Goal: Task Accomplishment & Management: Manage account settings

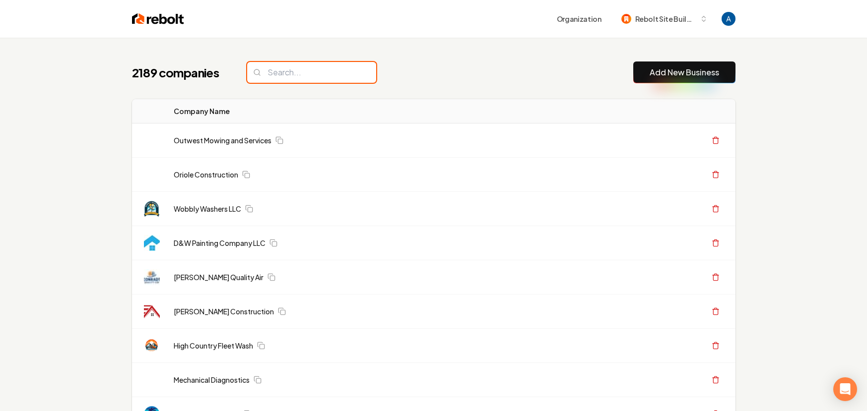
click at [327, 72] on input "search" at bounding box center [311, 72] width 129 height 21
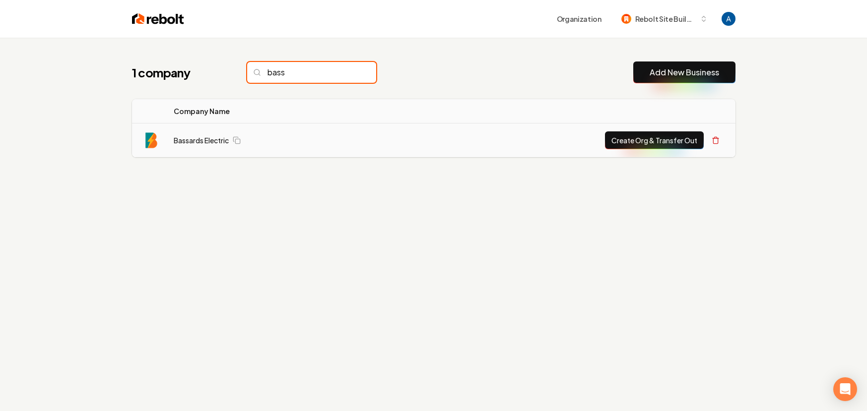
type input "bass"
click at [207, 146] on td "Bassards Electric" at bounding box center [272, 141] width 212 height 34
click at [204, 144] on link "Bassards Electric" at bounding box center [201, 140] width 55 height 10
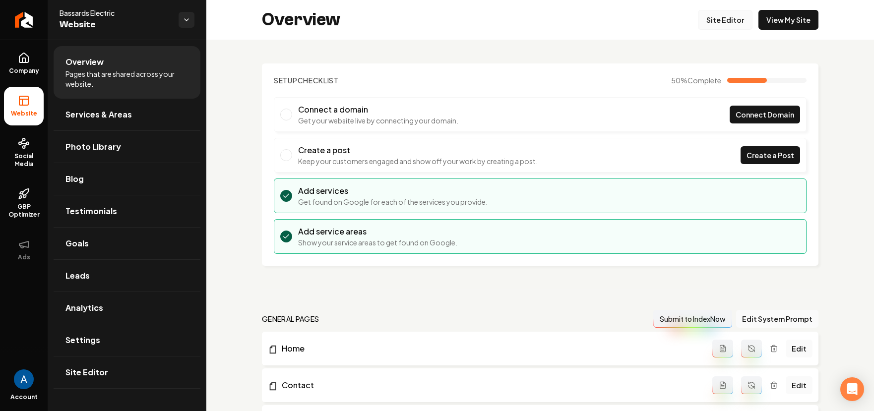
click at [717, 22] on link "Site Editor" at bounding box center [725, 20] width 55 height 20
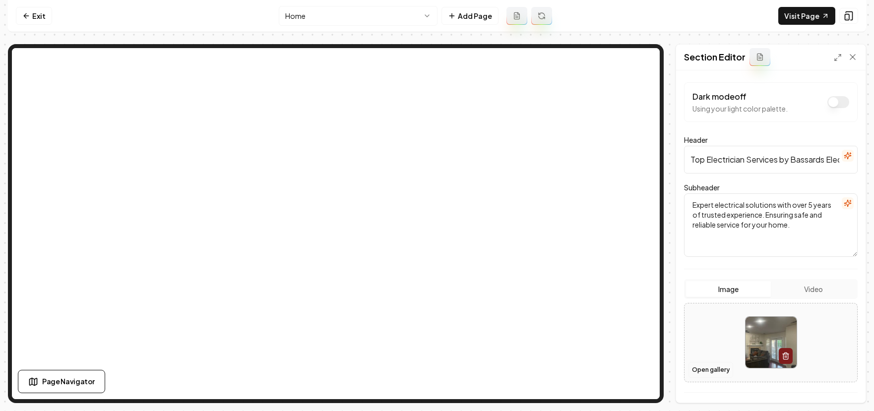
click at [713, 369] on button "Open gallery" at bounding box center [710, 370] width 45 height 16
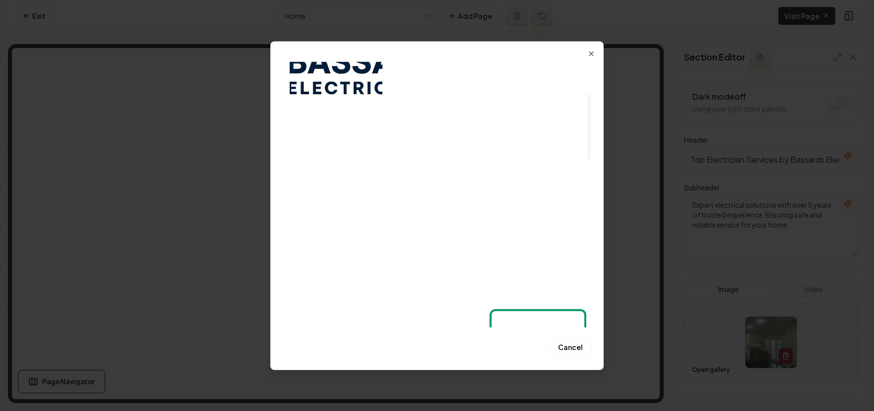
scroll to position [127, 0]
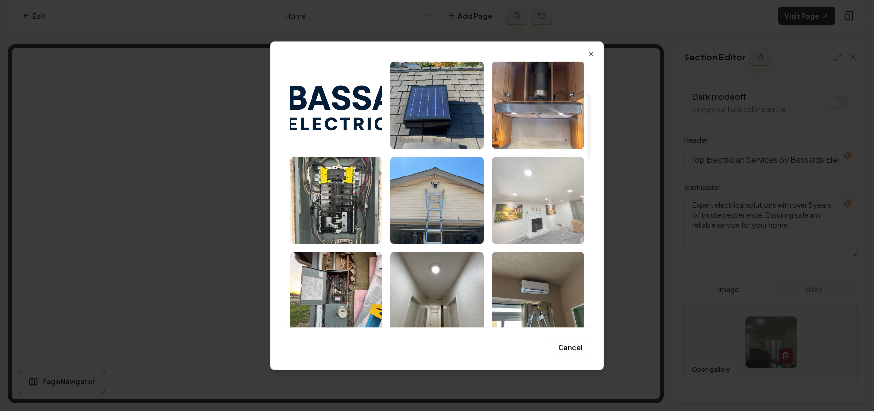
click at [531, 209] on img "Select image image_68b6e6955c7cd75eb8dce700.jpeg" at bounding box center [538, 200] width 93 height 87
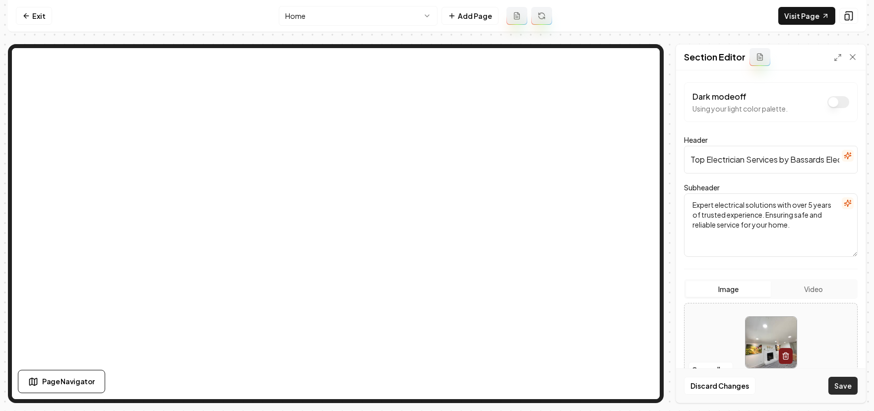
click at [841, 382] on button "Save" at bounding box center [842, 386] width 29 height 18
click at [701, 365] on button "Open gallery" at bounding box center [710, 370] width 45 height 16
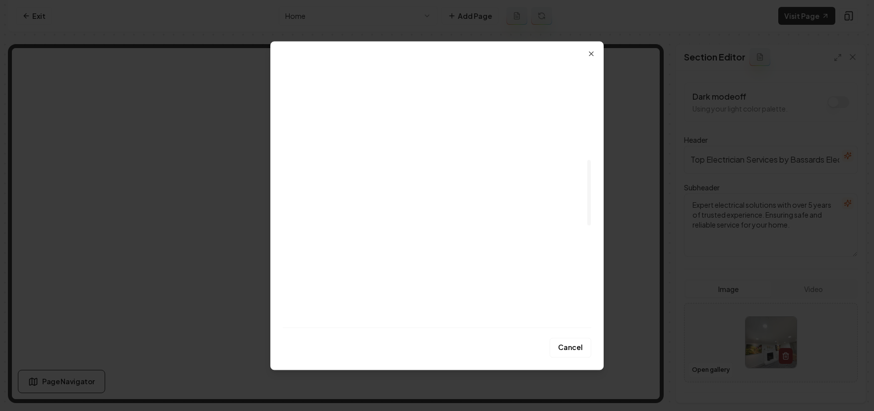
scroll to position [574, 0]
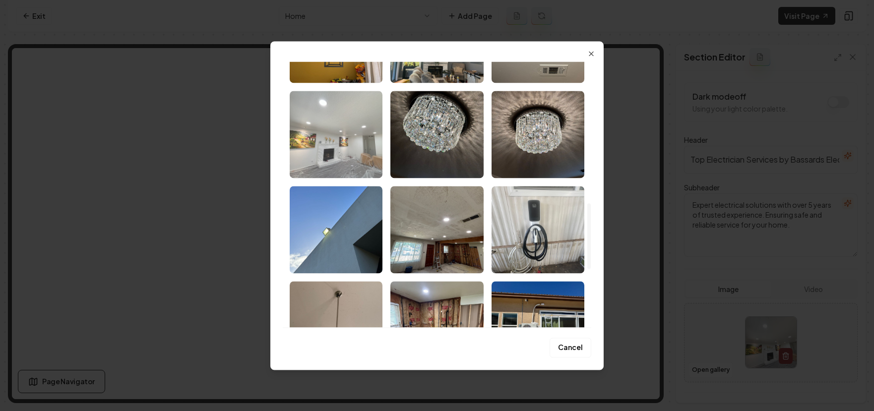
click at [330, 155] on img "Select image image_68b6e6925c7cd75eb8dcd279.jpeg" at bounding box center [336, 134] width 93 height 87
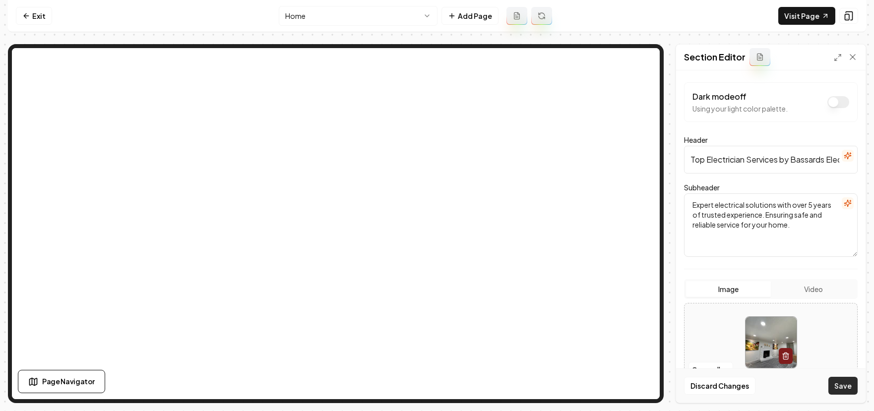
click at [850, 384] on button "Save" at bounding box center [842, 386] width 29 height 18
click at [707, 366] on button "Open gallery" at bounding box center [710, 370] width 45 height 16
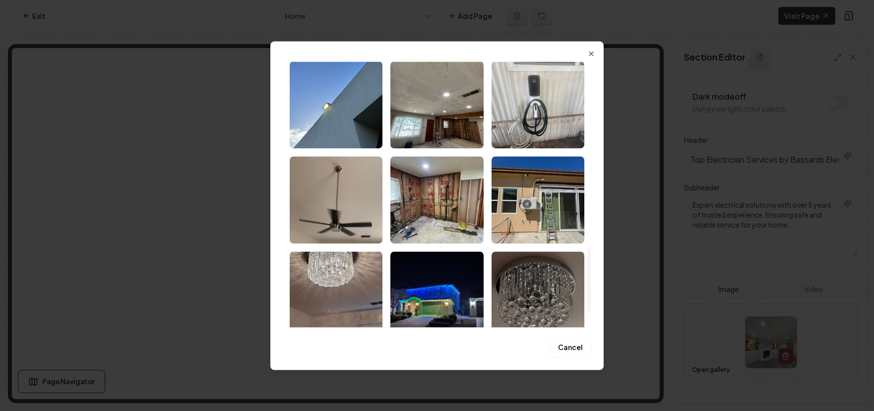
scroll to position [761, 0]
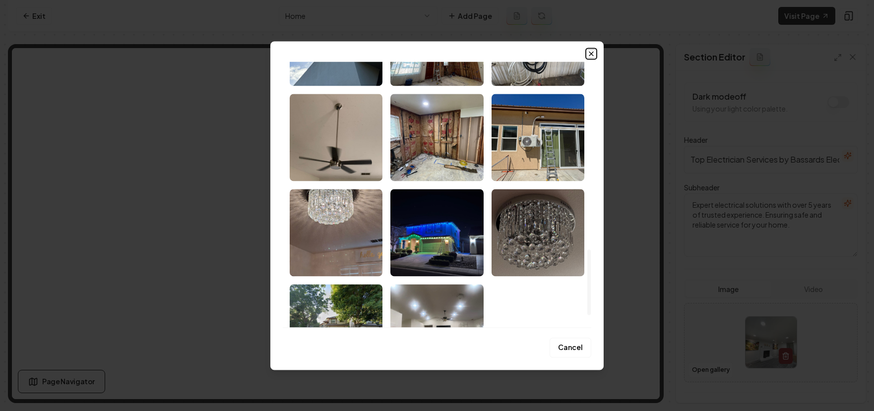
click at [592, 57] on icon "button" at bounding box center [591, 54] width 8 height 8
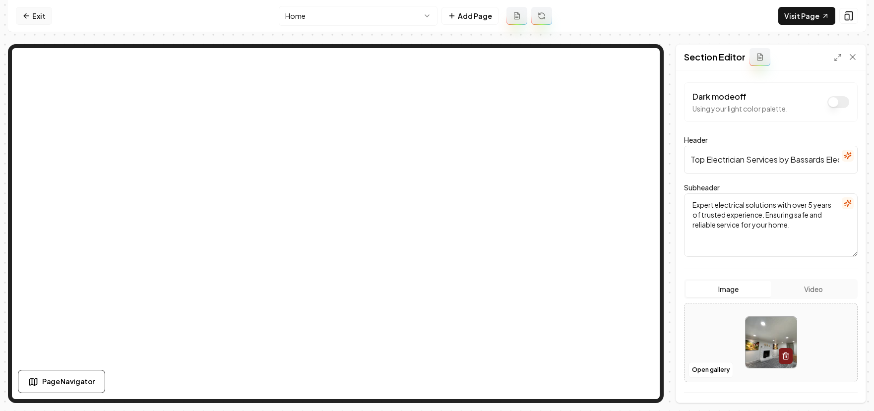
click at [33, 16] on link "Exit" at bounding box center [34, 16] width 36 height 18
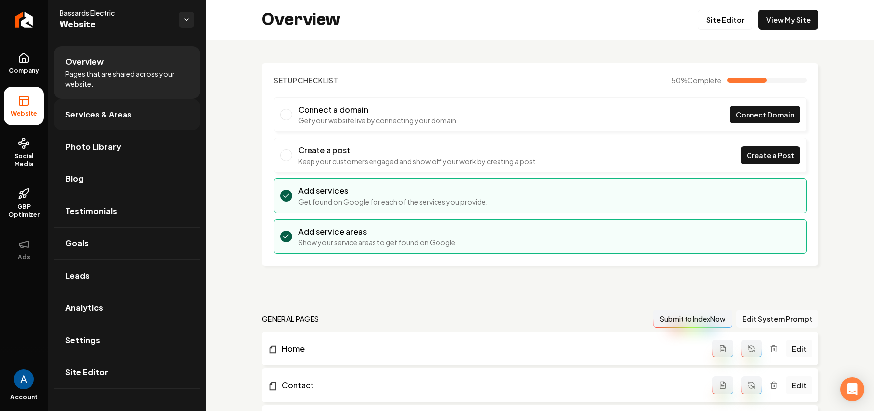
click at [111, 118] on span "Services & Areas" at bounding box center [98, 115] width 66 height 12
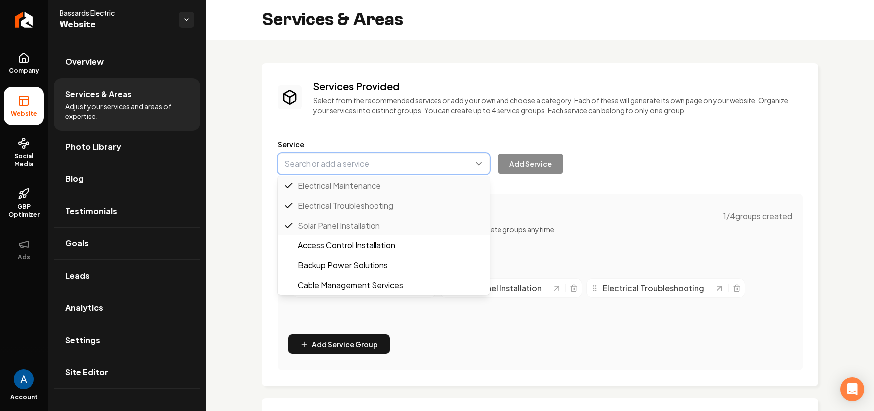
click at [348, 163] on button "Main content area" at bounding box center [384, 163] width 212 height 21
type input "S"
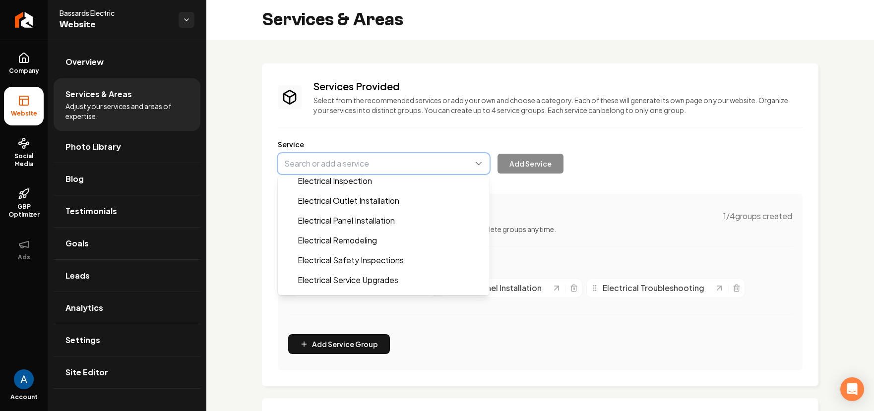
scroll to position [263, 0]
type input "Electrical Panel Installation"
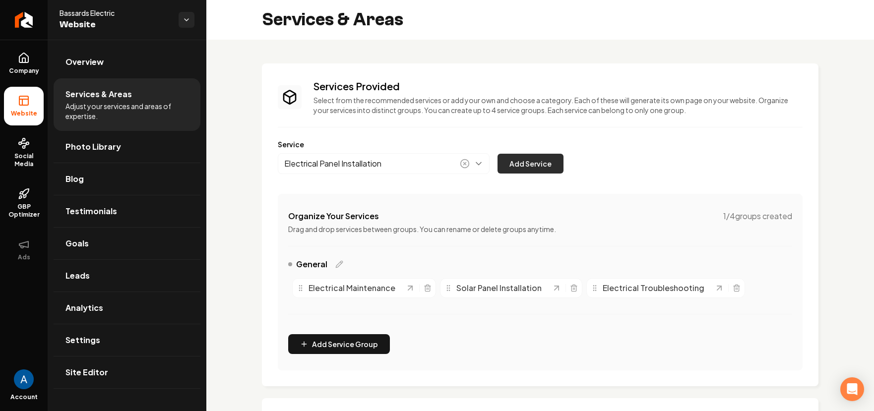
click at [530, 169] on button "Add Service" at bounding box center [531, 164] width 66 height 20
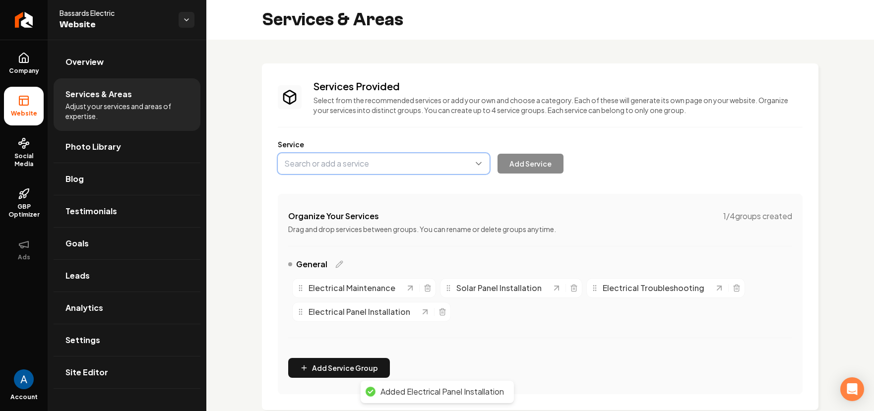
click at [351, 167] on button "Main content area" at bounding box center [384, 163] width 212 height 21
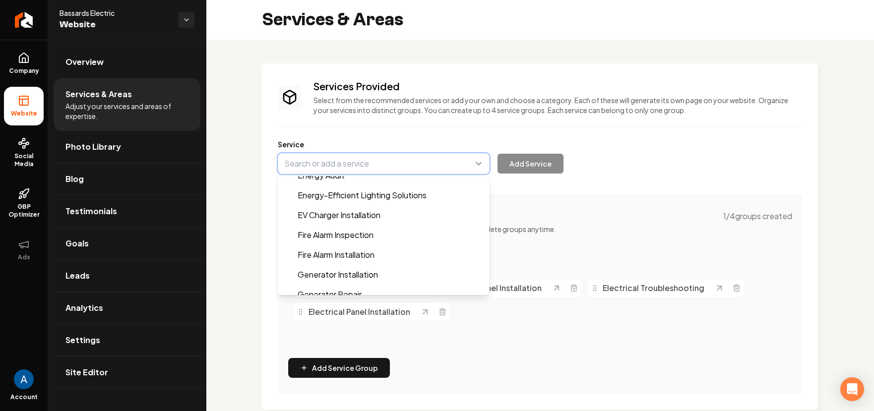
scroll to position [470, 0]
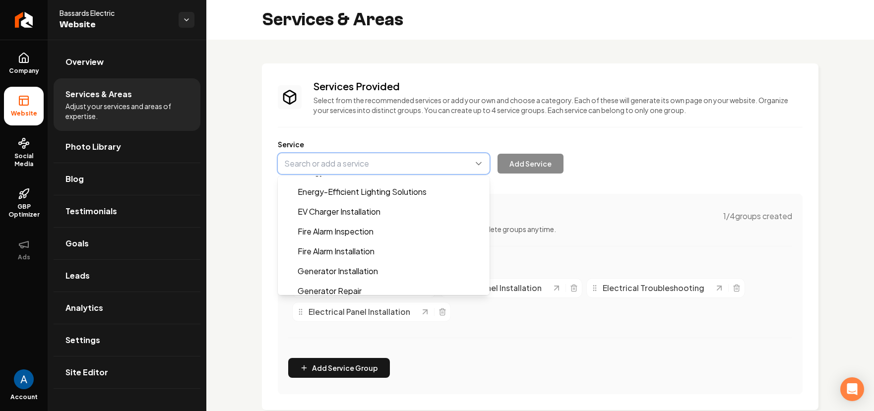
type input "EV Charger Installation"
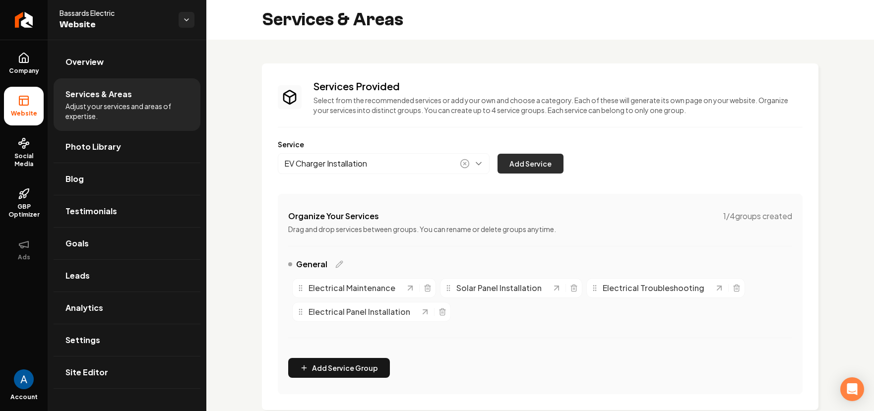
click at [514, 164] on button "Add Service" at bounding box center [531, 164] width 66 height 20
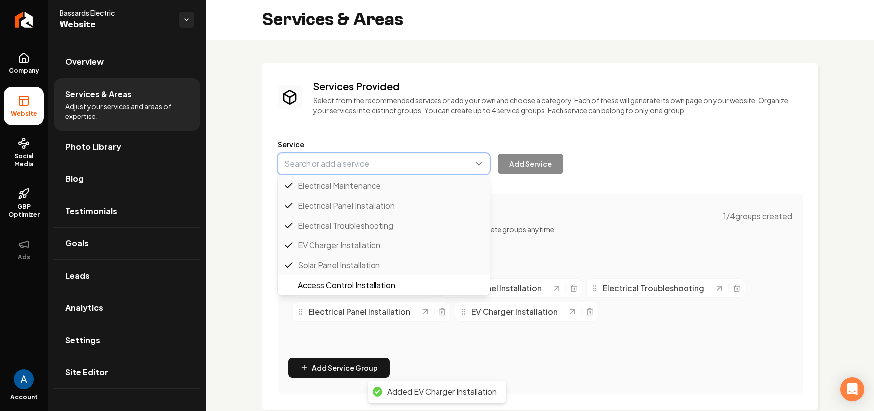
click at [347, 170] on button "Main content area" at bounding box center [384, 163] width 212 height 21
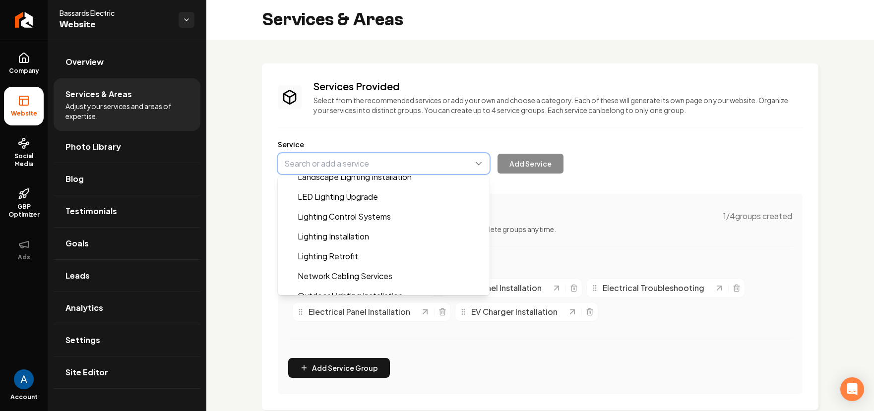
scroll to position [696, 0]
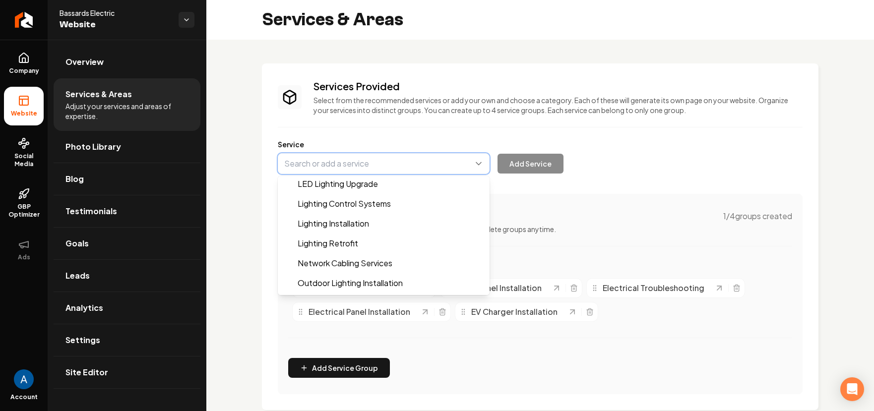
type input "Lighting Installation"
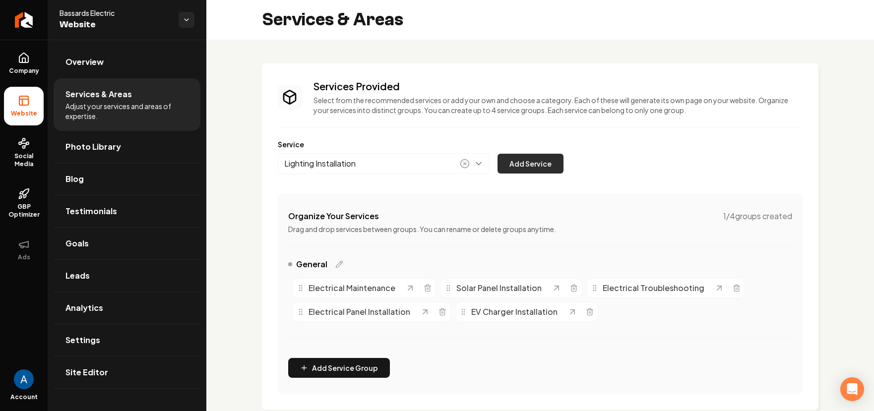
click at [544, 168] on button "Add Service" at bounding box center [531, 164] width 66 height 20
click at [94, 59] on span "Overview" at bounding box center [84, 62] width 38 height 12
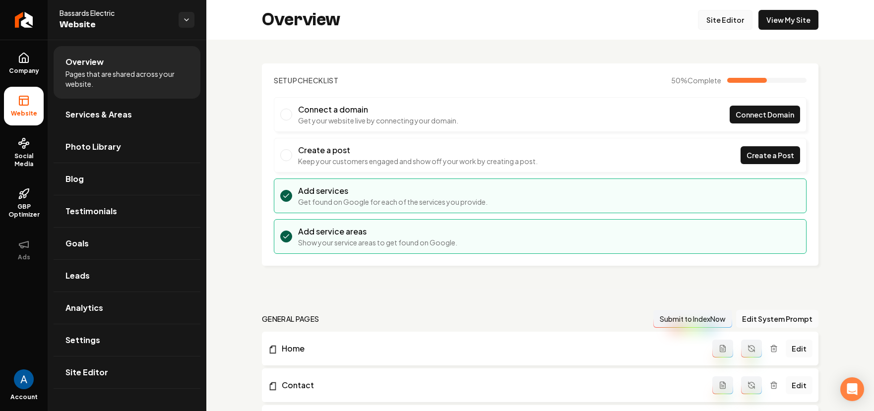
click at [715, 18] on link "Site Editor" at bounding box center [725, 20] width 55 height 20
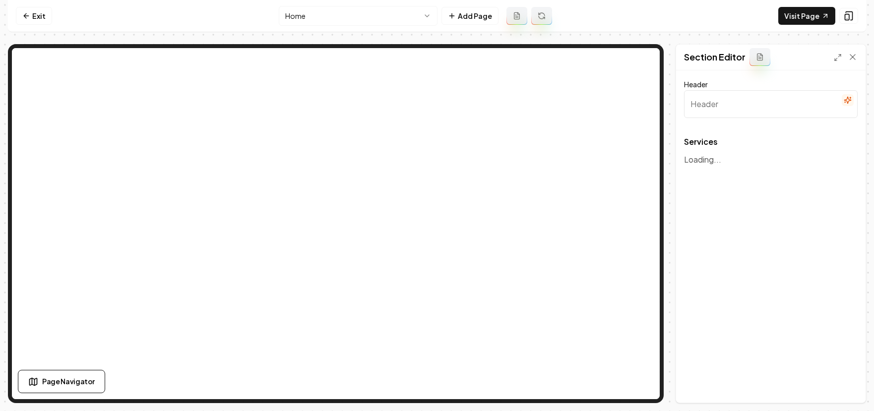
type input "Our Expert Electrical Services"
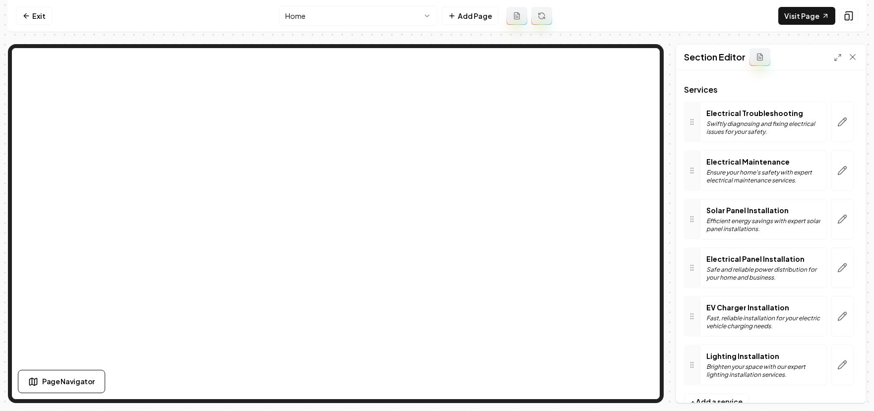
scroll to position [55, 0]
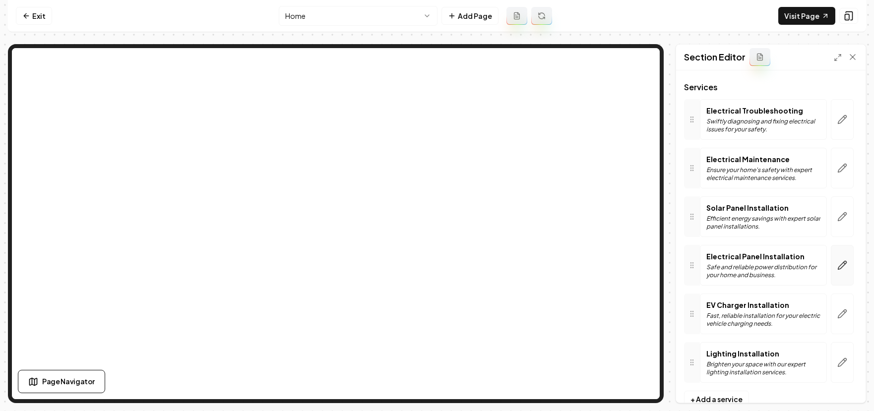
click at [837, 269] on icon "button" at bounding box center [842, 265] width 10 height 10
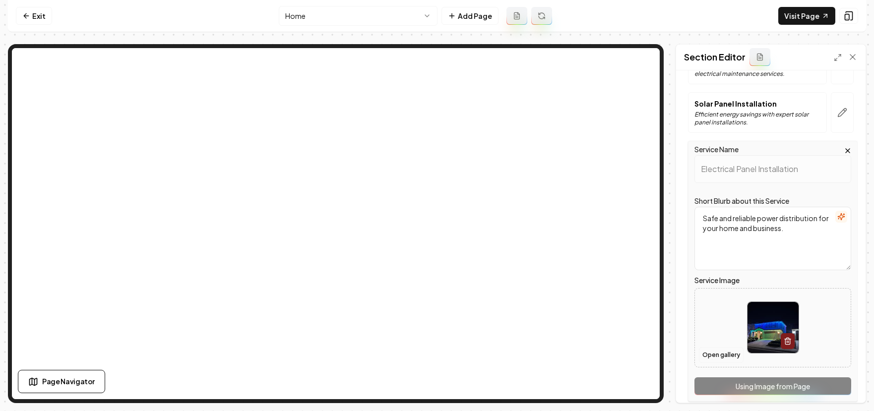
scroll to position [166, 0]
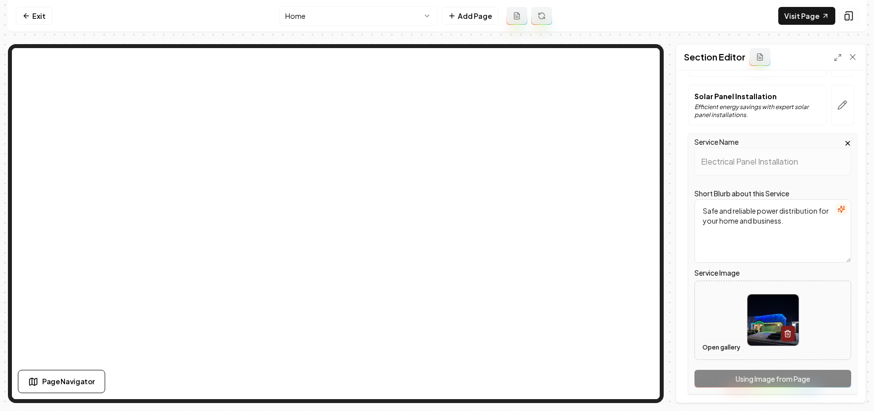
click at [715, 348] on button "Open gallery" at bounding box center [721, 348] width 45 height 16
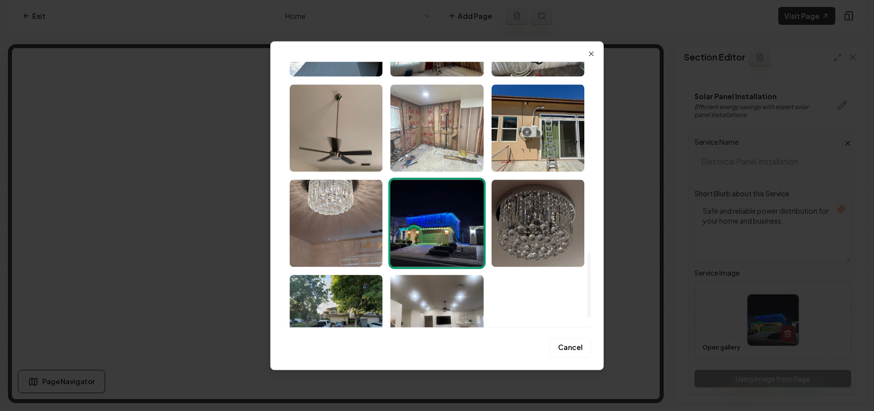
scroll to position [773, 0]
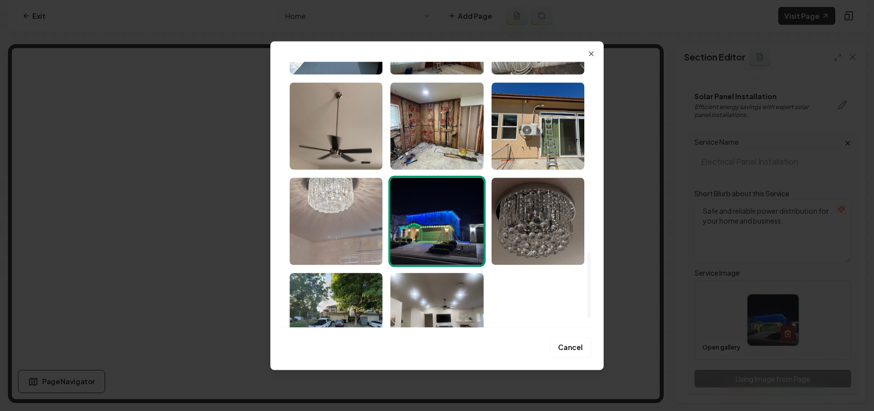
click at [350, 213] on img "Select image image_68b6e6935c7cd75eb8dcd4fb.jpeg" at bounding box center [336, 221] width 93 height 87
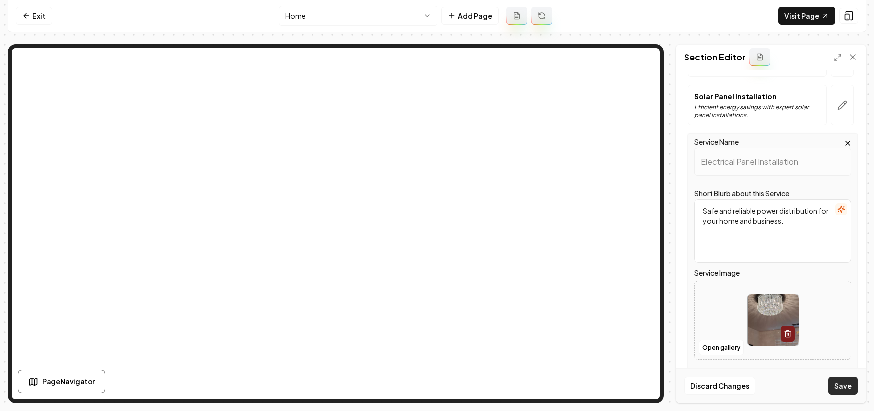
click at [843, 391] on button "Save" at bounding box center [842, 386] width 29 height 18
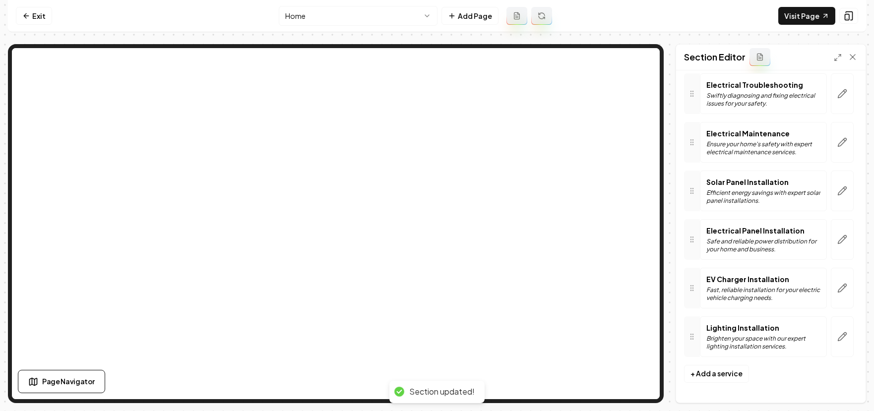
scroll to position [80, 0]
click at [838, 294] on button "button" at bounding box center [842, 288] width 23 height 41
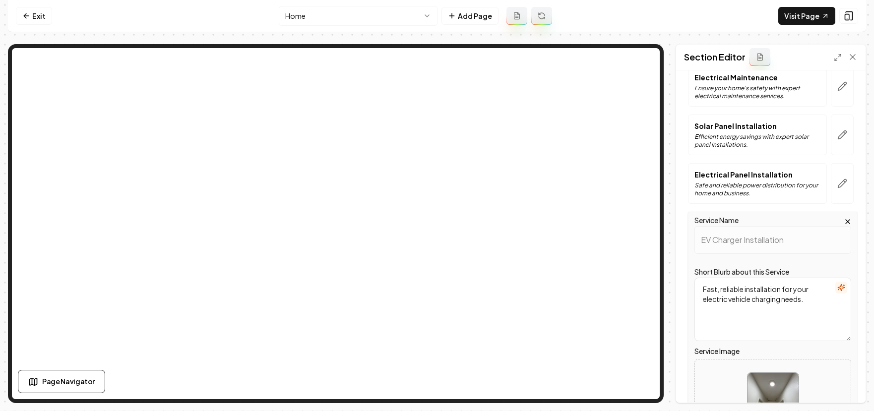
scroll to position [285, 0]
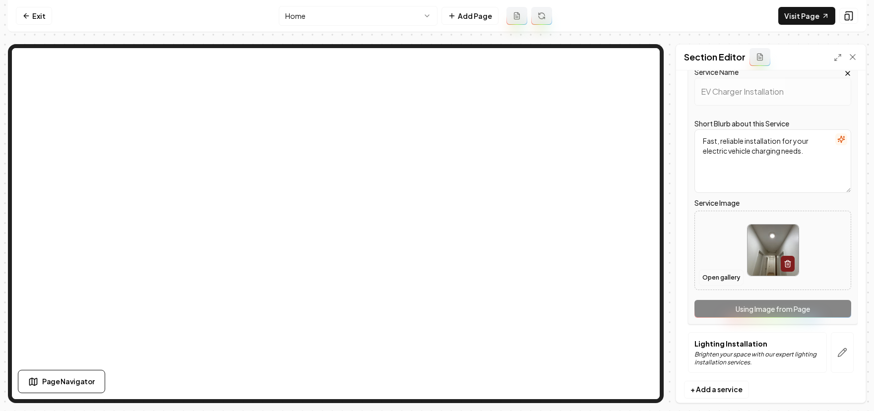
click at [705, 281] on button "Open gallery" at bounding box center [721, 278] width 45 height 16
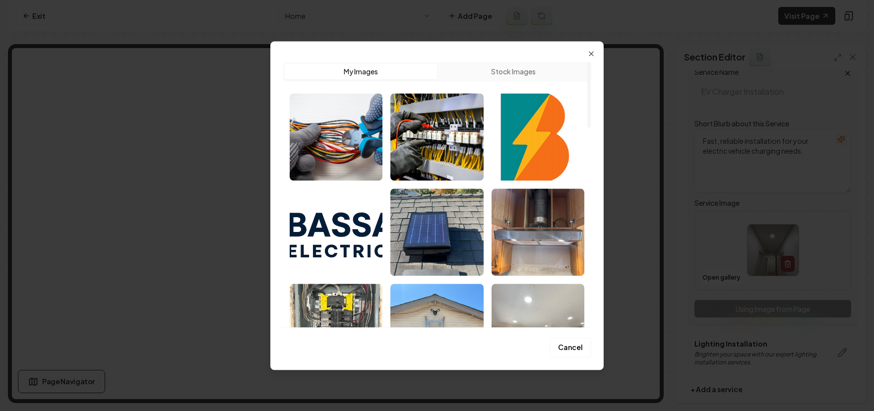
click at [498, 71] on button "Stock Images" at bounding box center [513, 71] width 152 height 16
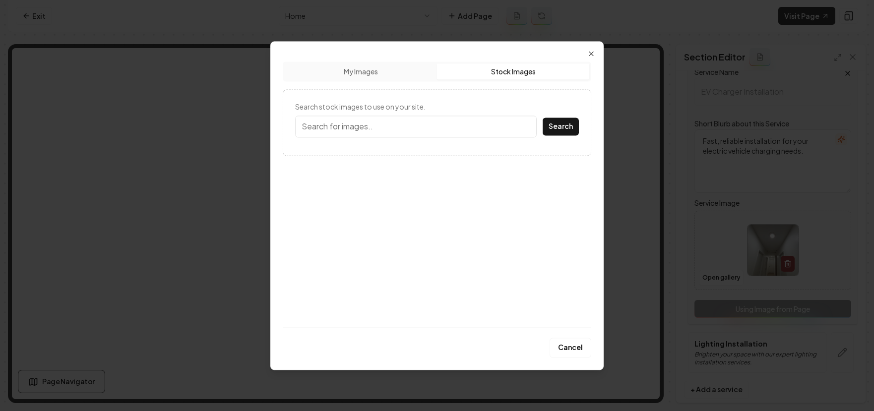
click at [376, 127] on input "Search stock images to use on your site." at bounding box center [416, 127] width 242 height 22
type input "EV charger installation"
click at [543, 118] on button "Search" at bounding box center [561, 127] width 36 height 18
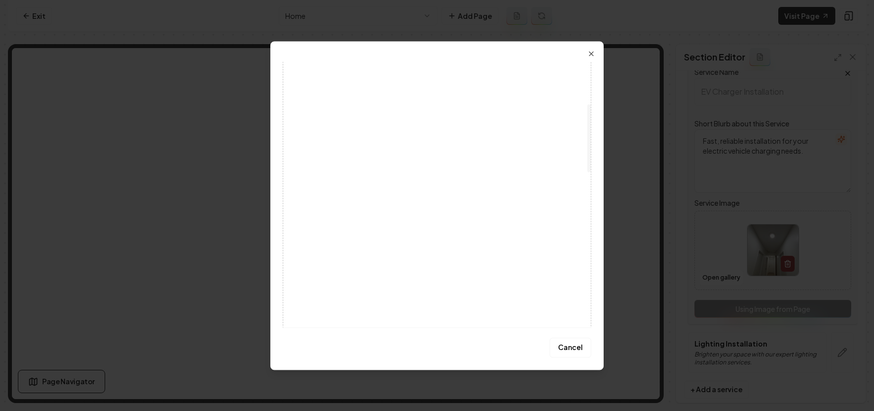
scroll to position [0, 0]
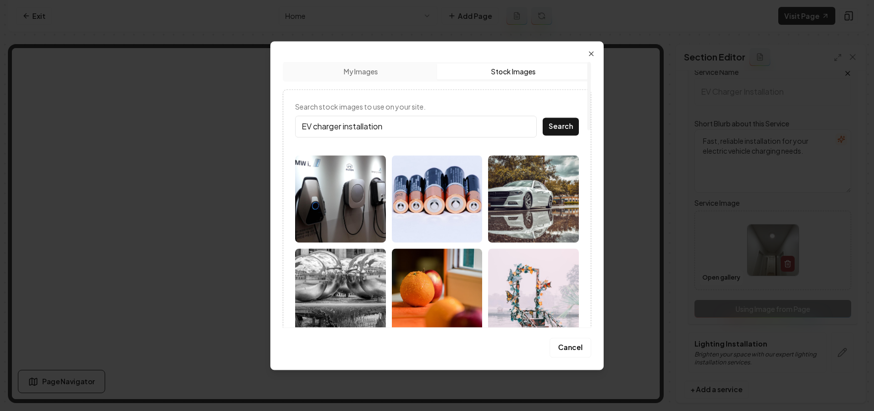
click at [338, 195] on img at bounding box center [340, 198] width 91 height 87
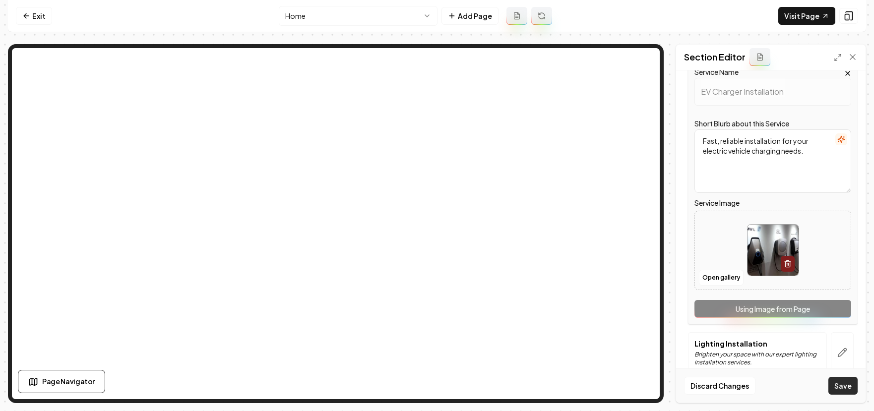
click at [841, 391] on button "Save" at bounding box center [842, 386] width 29 height 18
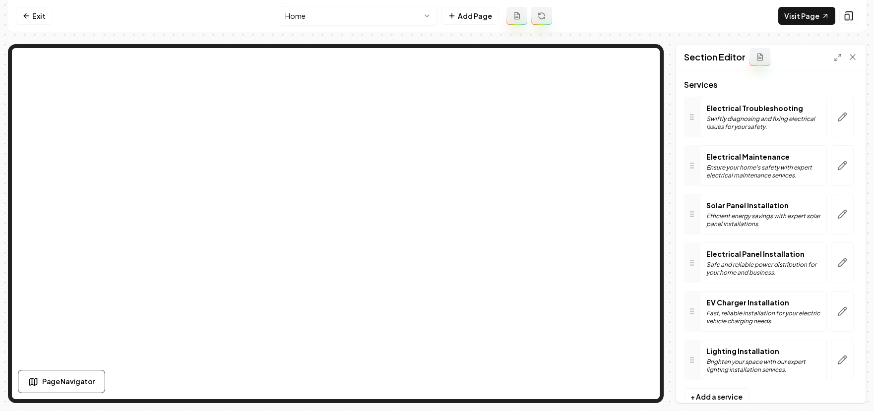
scroll to position [80, 0]
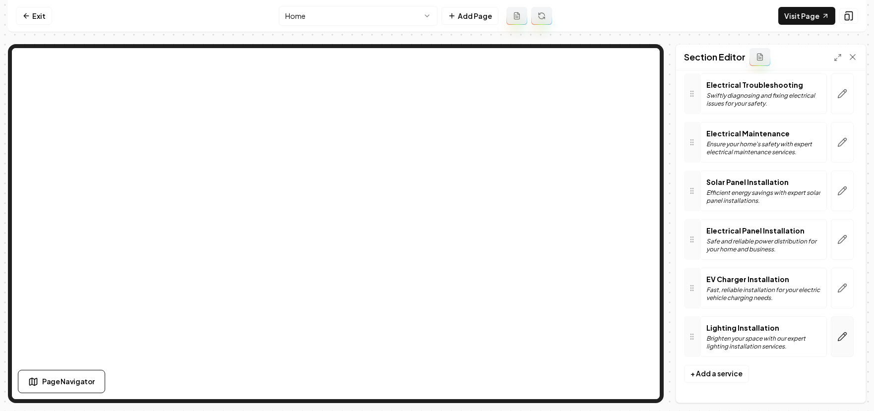
click at [837, 339] on icon "button" at bounding box center [842, 337] width 10 height 10
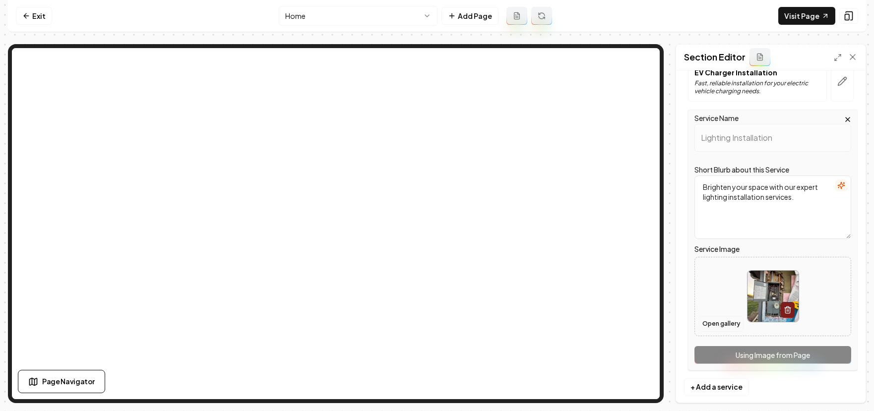
scroll to position [301, 0]
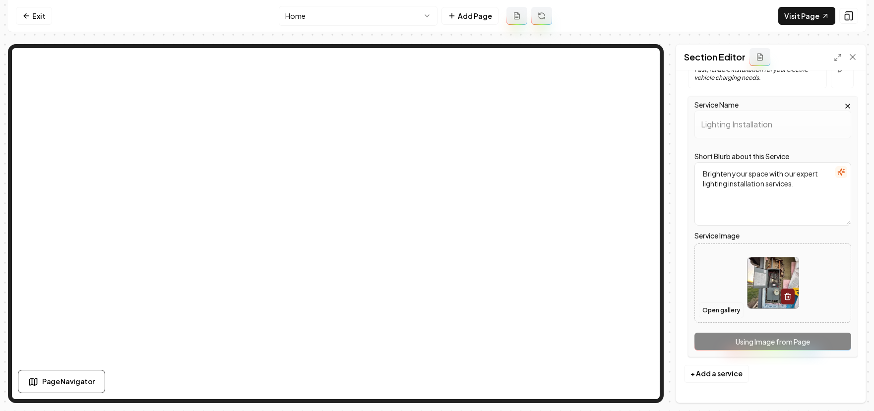
click at [719, 312] on button "Open gallery" at bounding box center [721, 311] width 45 height 16
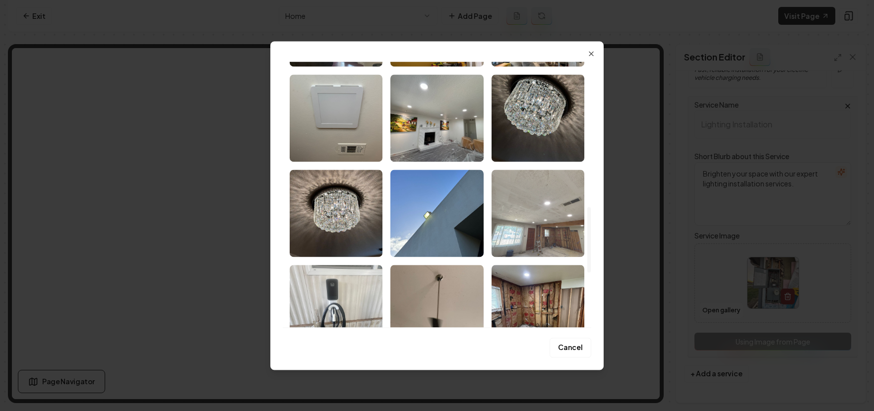
scroll to position [589, 0]
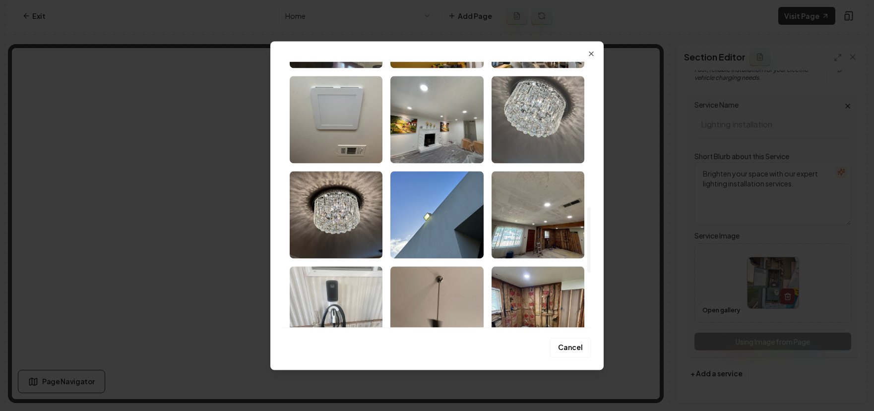
click at [540, 104] on img "Select image image_68b6e6935c7cd75eb8dcd4d5.jpeg" at bounding box center [538, 119] width 93 height 87
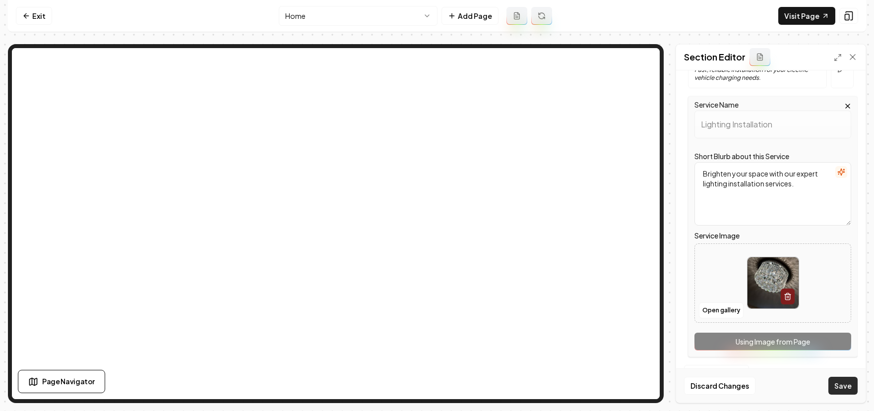
click at [834, 379] on button "Save" at bounding box center [842, 386] width 29 height 18
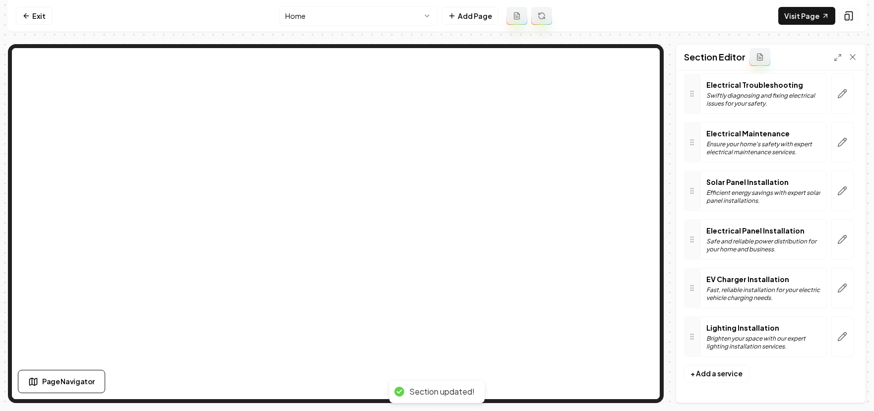
scroll to position [80, 0]
click at [838, 240] on icon "button" at bounding box center [842, 239] width 8 height 8
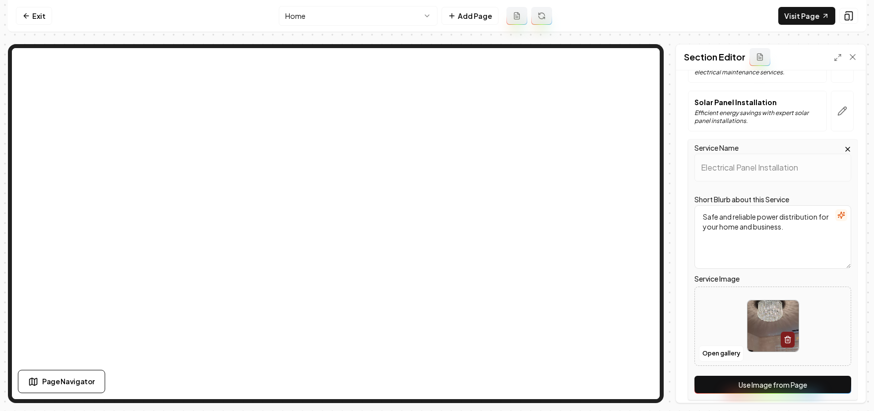
scroll to position [281, 0]
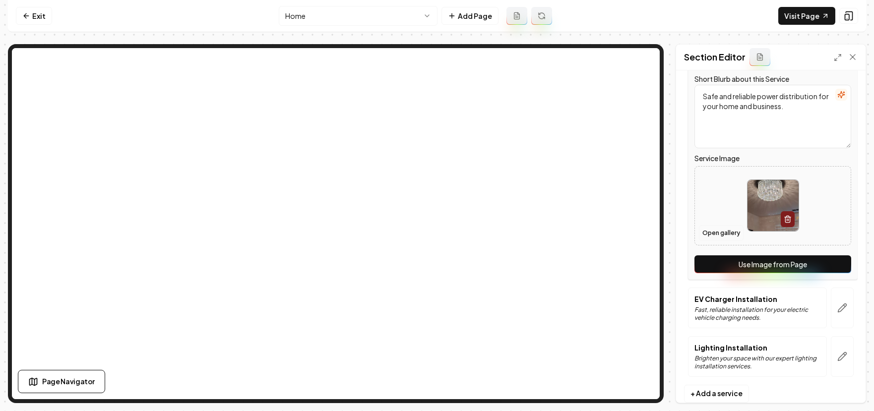
click at [720, 234] on button "Open gallery" at bounding box center [721, 233] width 45 height 16
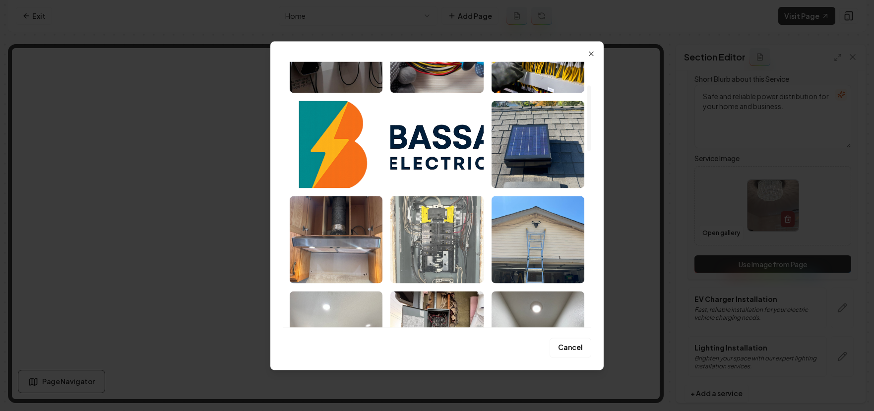
scroll to position [87, 0]
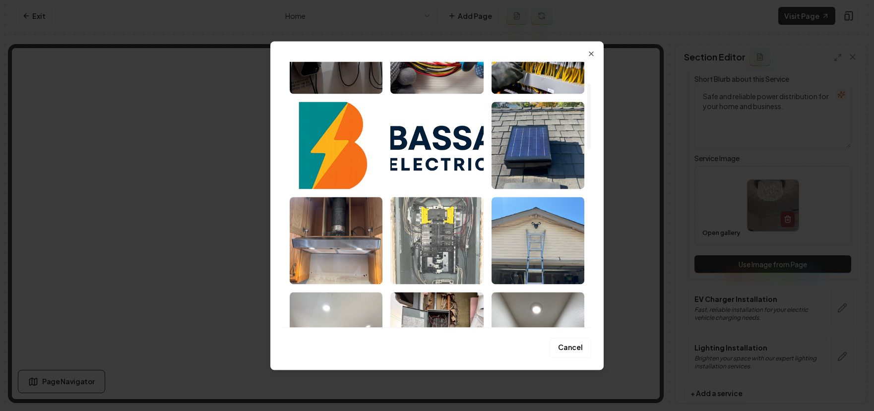
click at [445, 240] on img "Select image image_68b6e6965c7cd75eb8dce806.jpeg" at bounding box center [436, 240] width 93 height 87
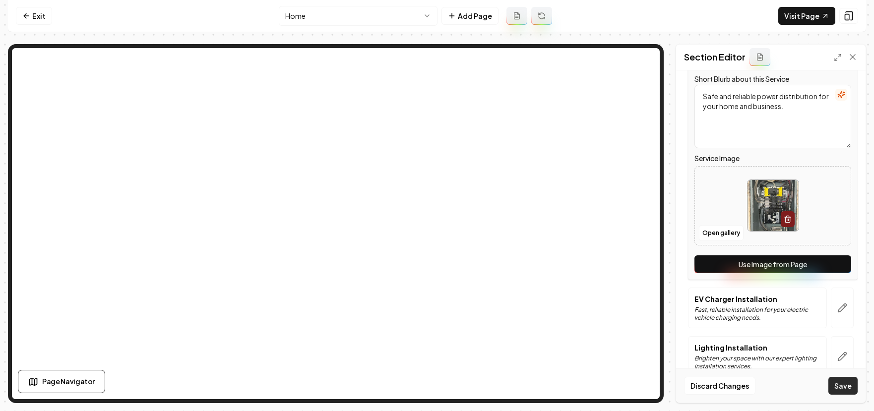
click at [843, 383] on button "Save" at bounding box center [842, 386] width 29 height 18
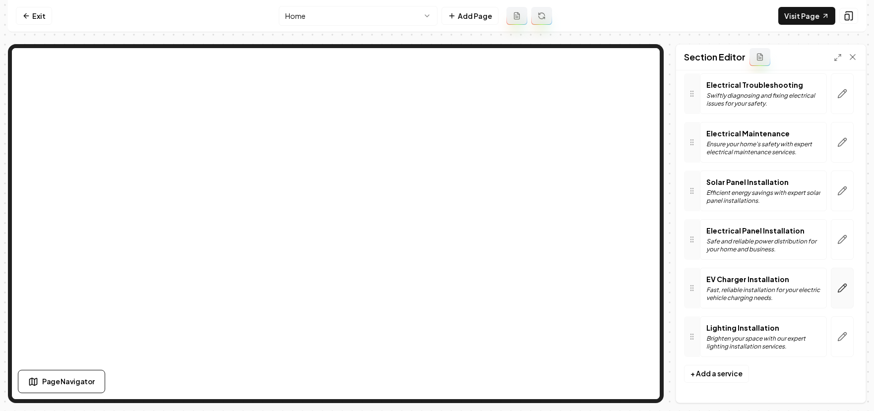
click at [840, 287] on button "button" at bounding box center [842, 288] width 23 height 41
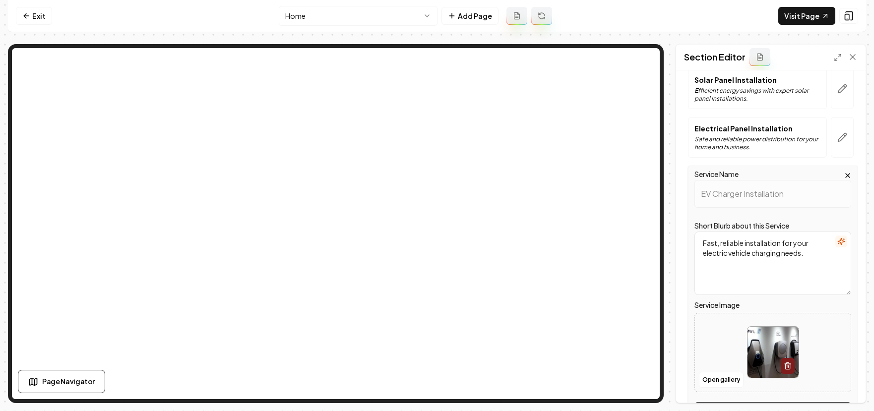
scroll to position [282, 0]
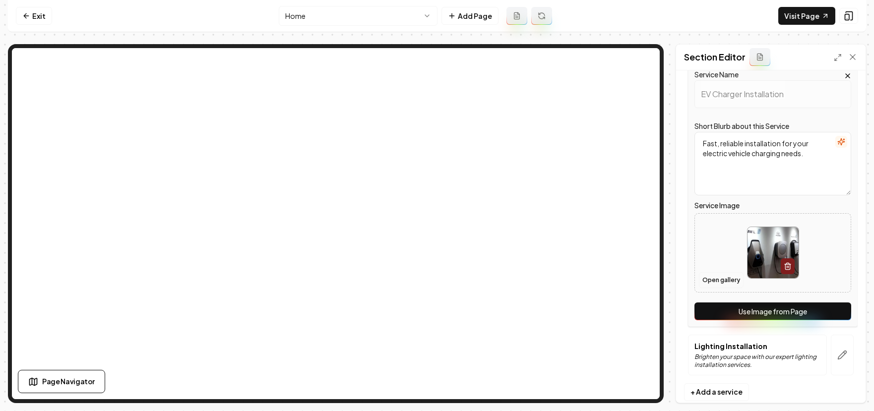
click at [720, 287] on button "Open gallery" at bounding box center [721, 280] width 45 height 16
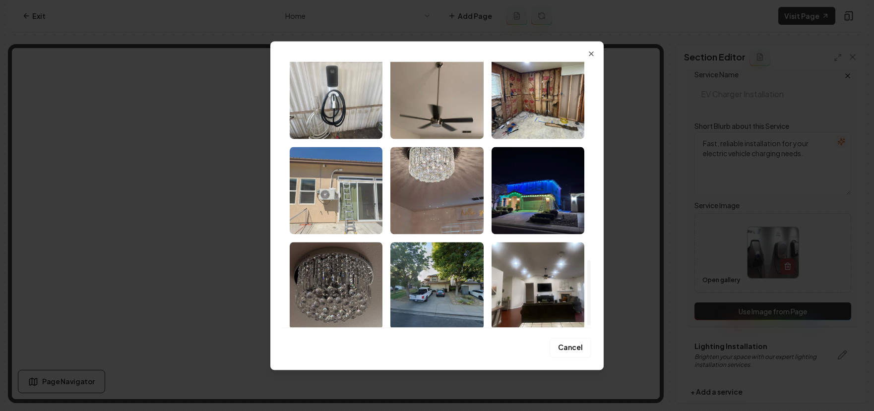
scroll to position [810, 0]
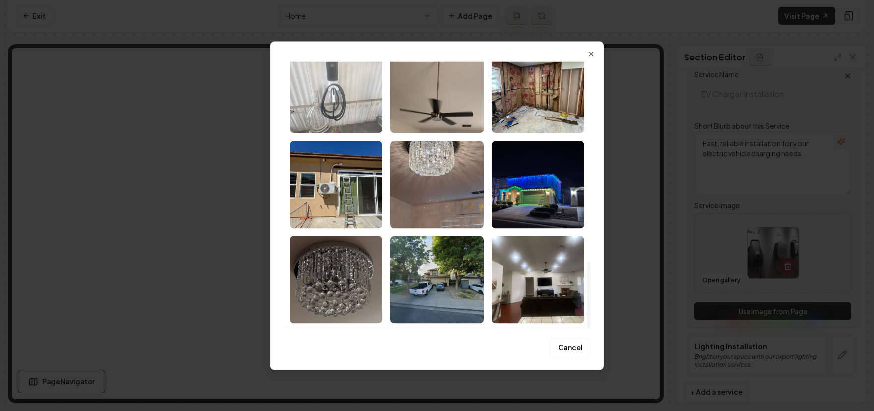
click at [343, 98] on img "Select image image_68b6e6945c7cd75eb8dcdb6b.jpeg" at bounding box center [336, 89] width 93 height 87
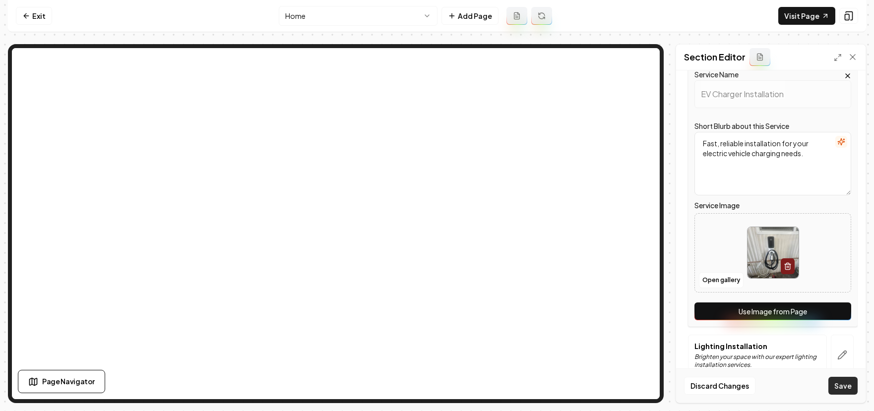
click at [837, 385] on button "Save" at bounding box center [842, 386] width 29 height 18
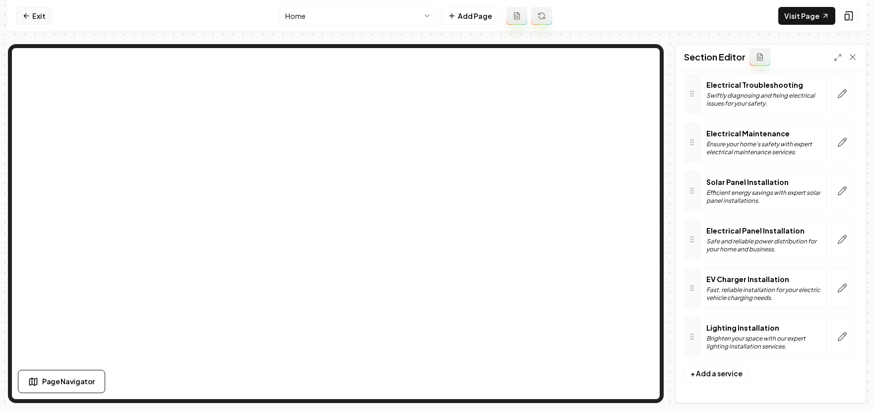
click at [27, 16] on icon at bounding box center [26, 16] width 8 height 8
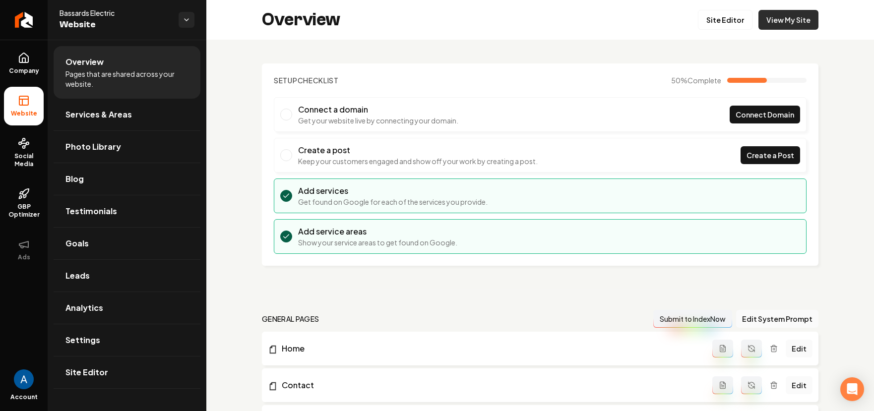
click at [785, 24] on link "View My Site" at bounding box center [788, 20] width 60 height 20
click at [106, 117] on span "Services & Areas" at bounding box center [98, 115] width 66 height 12
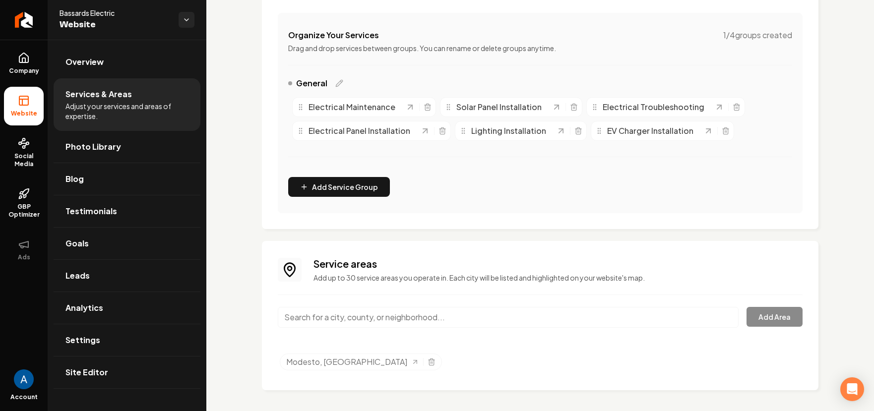
scroll to position [184, 0]
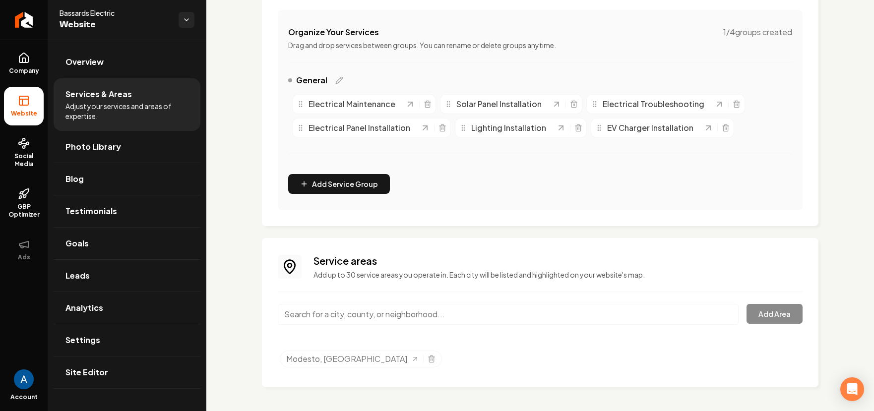
click at [368, 319] on input "Main content area" at bounding box center [508, 314] width 461 height 21
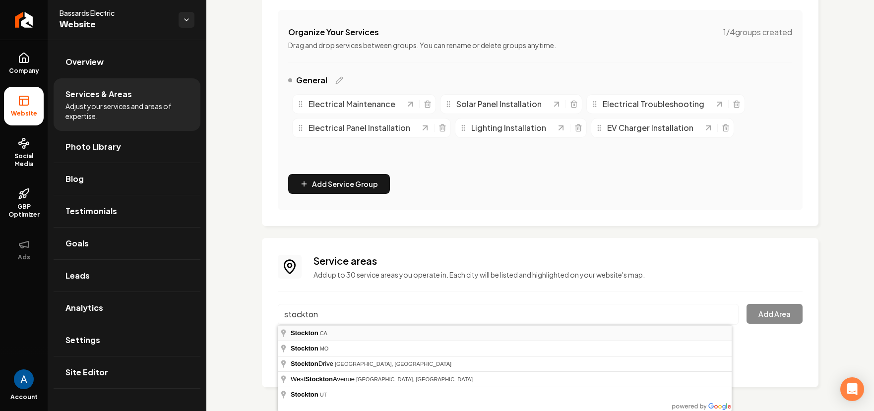
type input "[GEOGRAPHIC_DATA], [GEOGRAPHIC_DATA]"
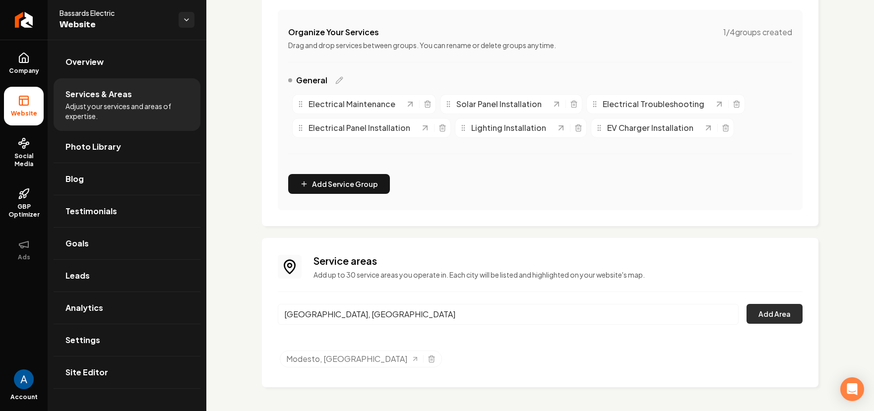
click at [765, 318] on button "Add Area" at bounding box center [775, 314] width 56 height 20
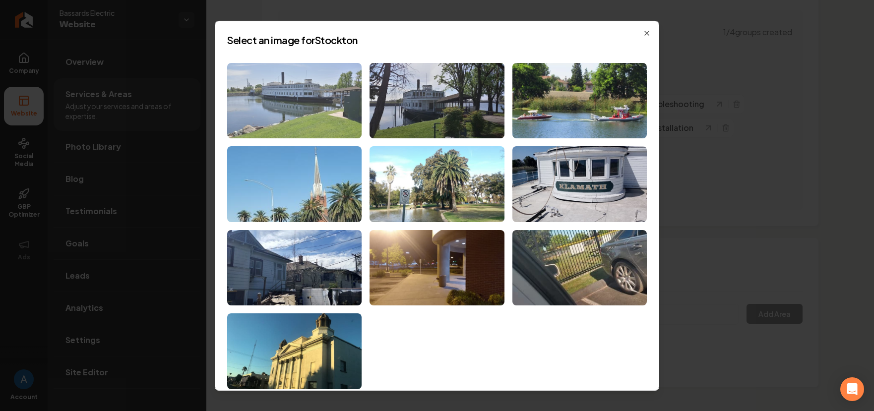
click at [314, 114] on img at bounding box center [294, 101] width 134 height 76
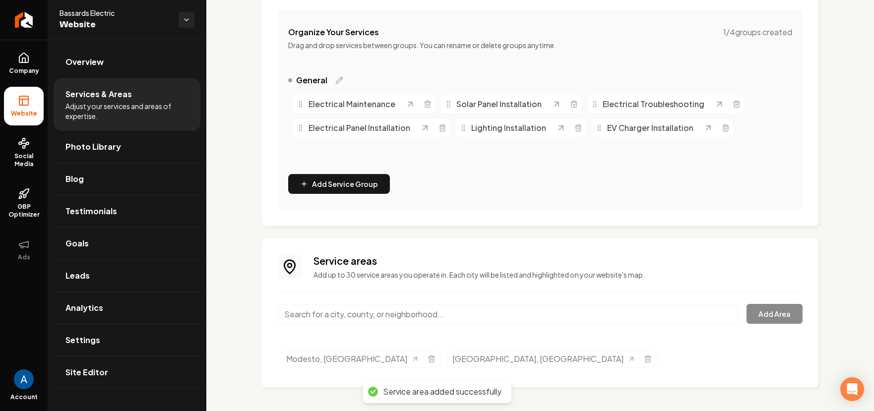
click at [362, 316] on input "Main content area" at bounding box center [508, 314] width 461 height 21
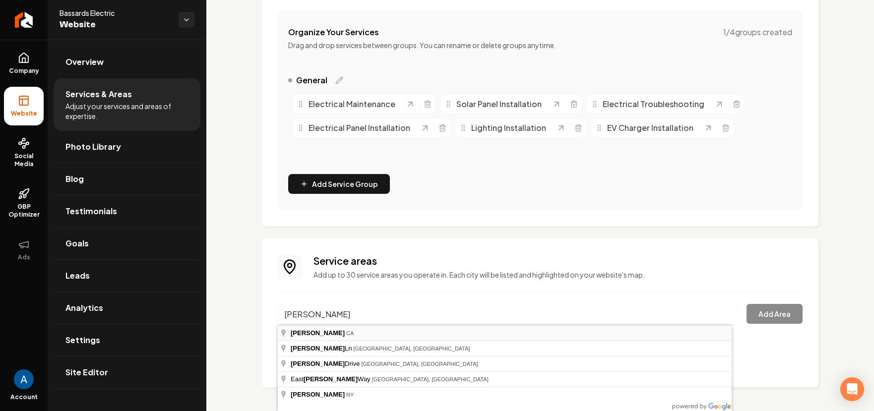
type input "Patterson, [GEOGRAPHIC_DATA]"
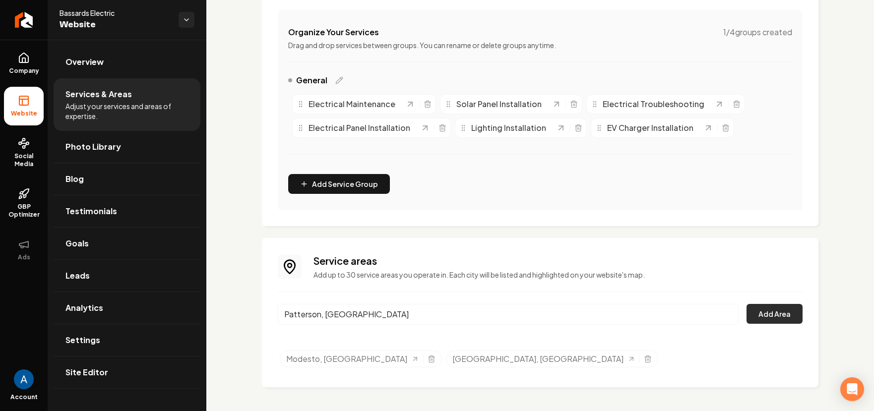
click at [775, 310] on button "Add Area" at bounding box center [775, 314] width 56 height 20
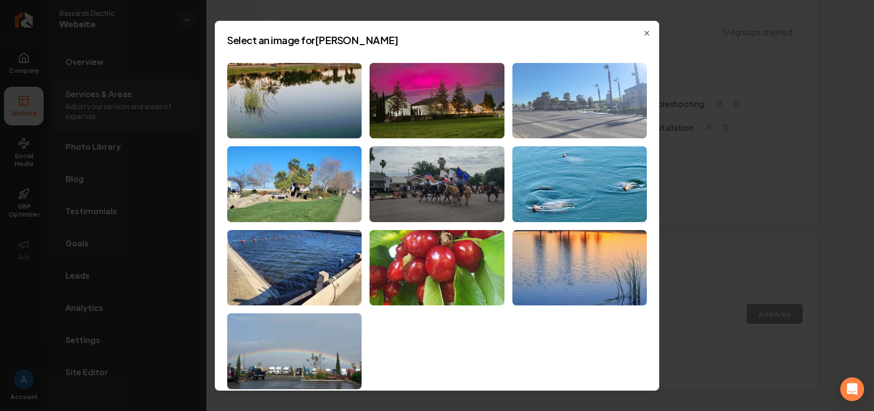
click at [606, 103] on img at bounding box center [579, 101] width 134 height 76
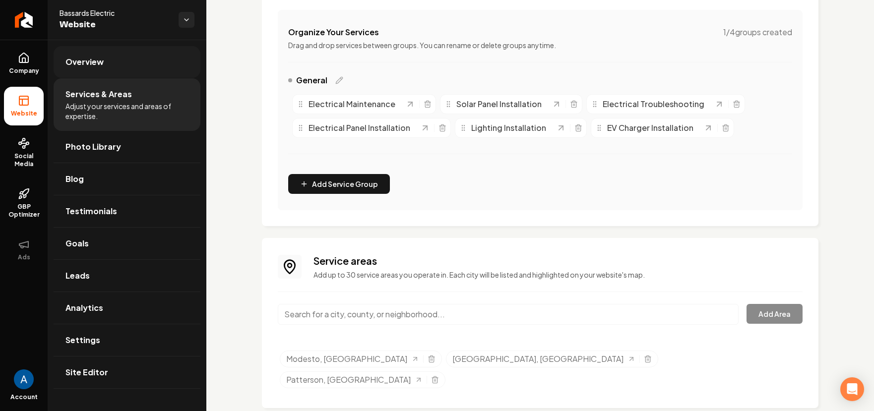
click at [104, 66] on link "Overview" at bounding box center [127, 62] width 147 height 32
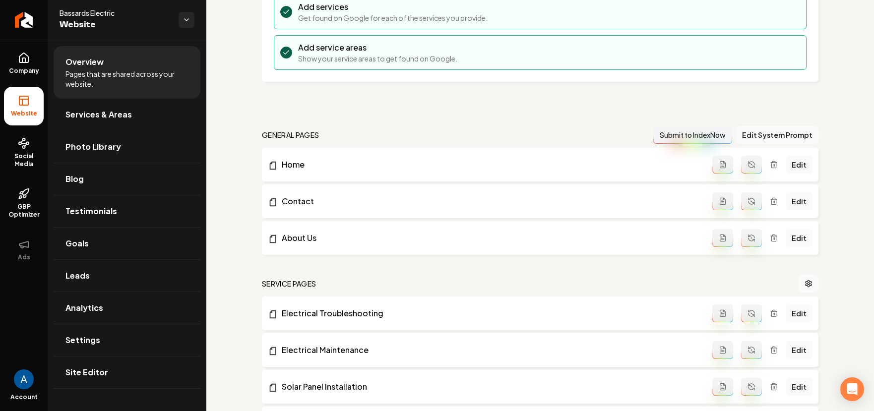
click at [24, 107] on li "Website" at bounding box center [24, 106] width 40 height 39
click at [27, 63] on icon at bounding box center [24, 58] width 12 height 12
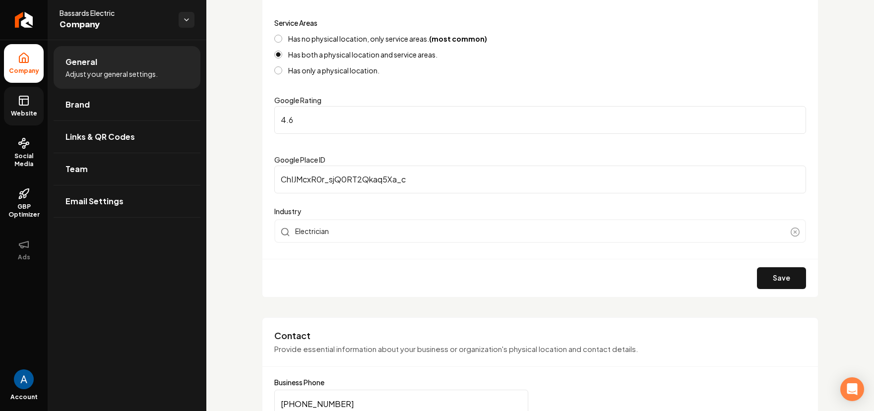
click at [10, 100] on link "Website" at bounding box center [24, 106] width 40 height 39
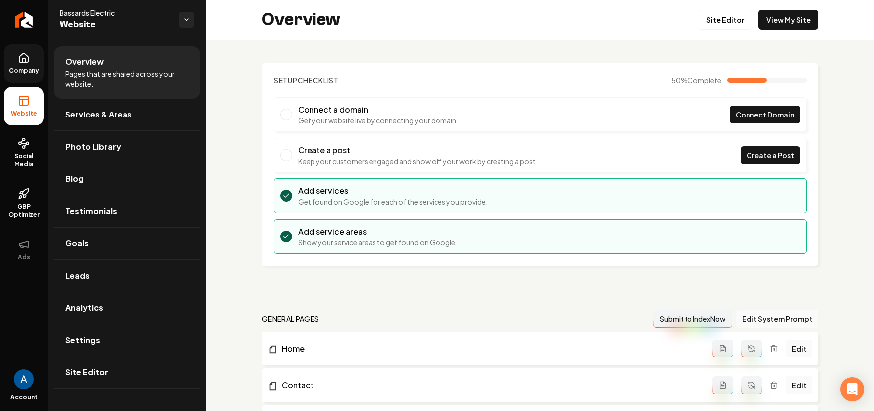
click at [767, 31] on div "Overview Site Editor View My Site" at bounding box center [540, 20] width 668 height 40
click at [771, 25] on link "View My Site" at bounding box center [788, 20] width 60 height 20
click at [764, 17] on link "View My Site" at bounding box center [788, 20] width 60 height 20
click at [27, 69] on span "Company" at bounding box center [24, 71] width 38 height 8
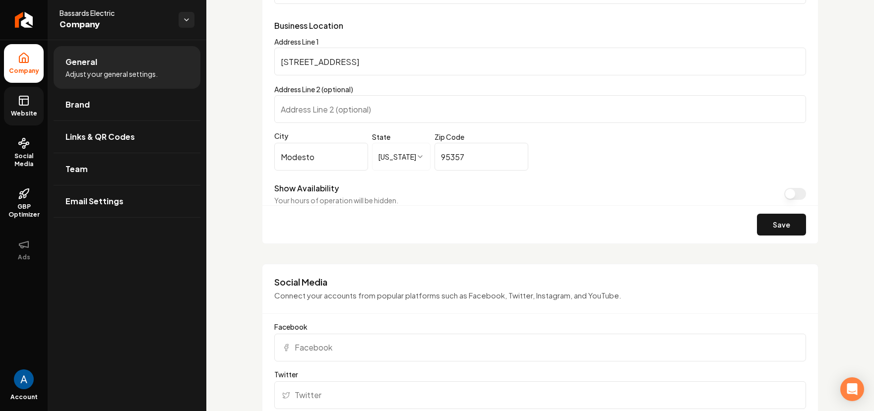
scroll to position [636, 0]
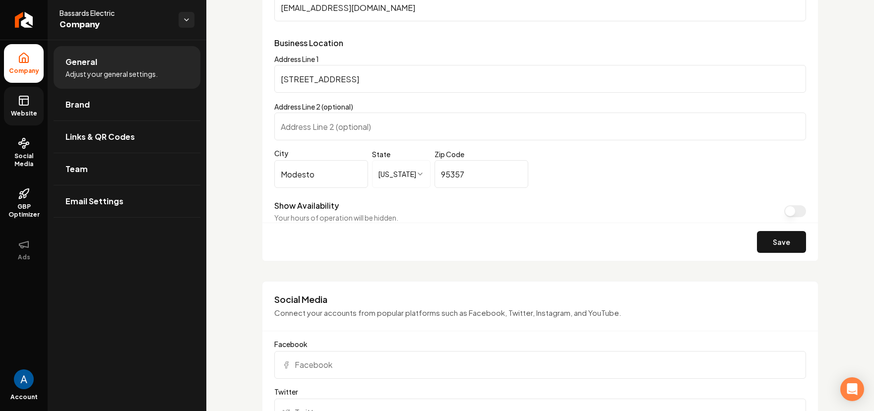
click at [26, 107] on link "Website" at bounding box center [24, 106] width 40 height 39
